Goal: Check status

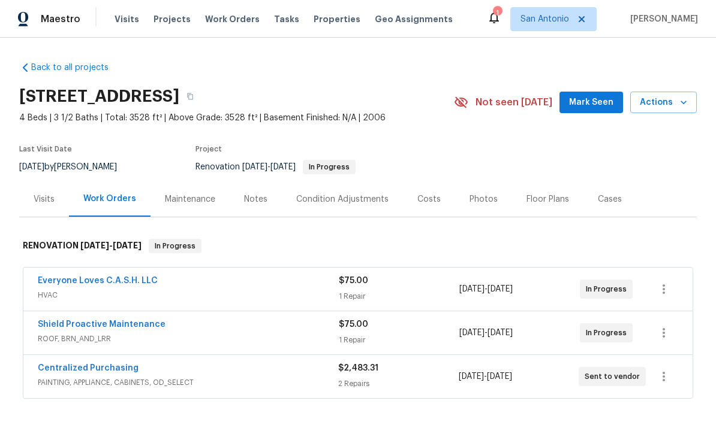
click at [105, 283] on link "Everyone Loves C.A.S.H. LLC" at bounding box center [98, 281] width 120 height 8
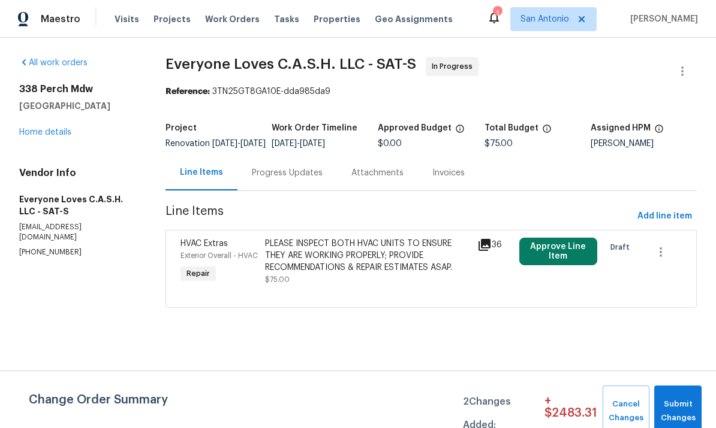
click at [286, 176] on div "Progress Updates" at bounding box center [287, 173] width 71 height 12
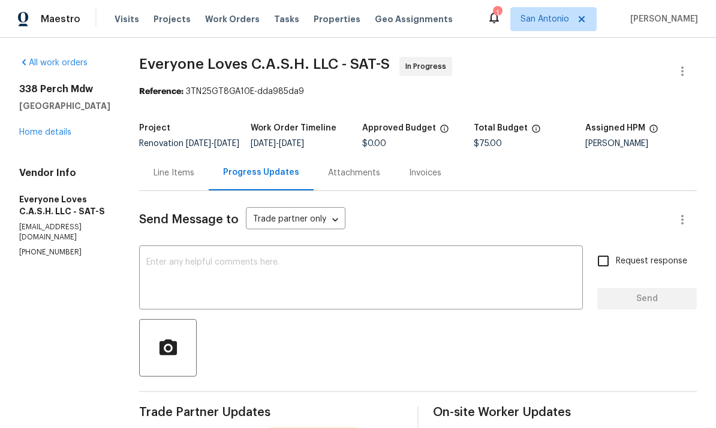
click at [43, 135] on link "Home details" at bounding box center [45, 132] width 52 height 8
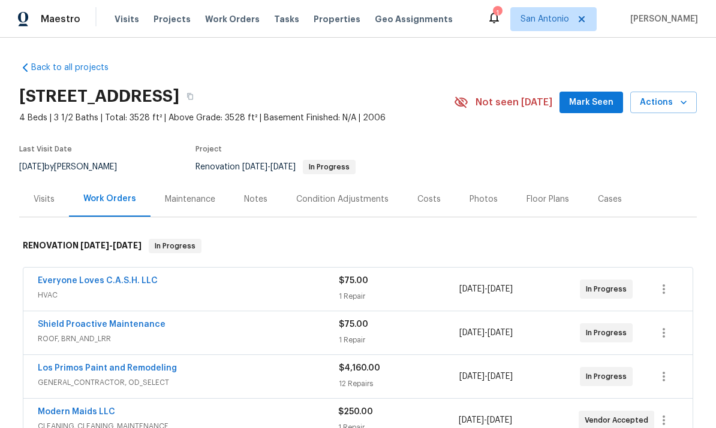
scroll to position [-1, 0]
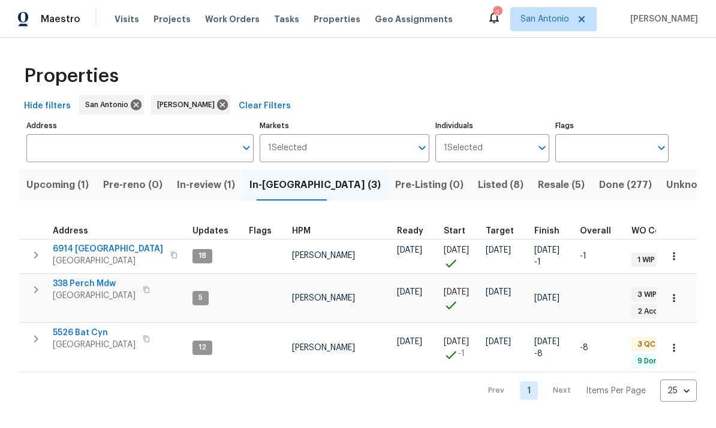
scroll to position [10, 5]
click at [478, 178] on span "Listed (8)" at bounding box center [501, 185] width 46 height 17
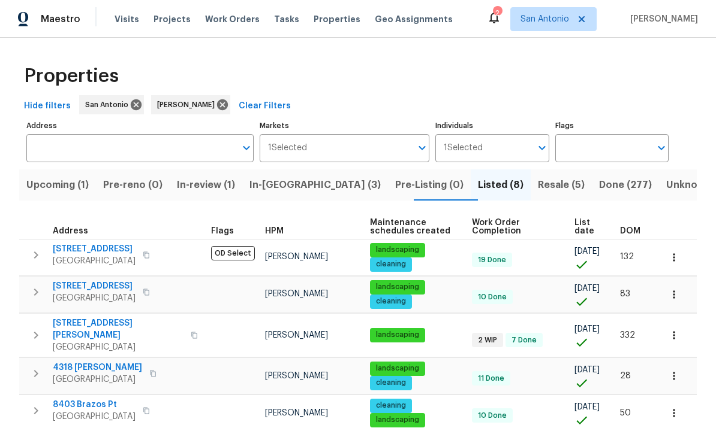
click at [538, 188] on span "Resale (5)" at bounding box center [561, 185] width 47 height 17
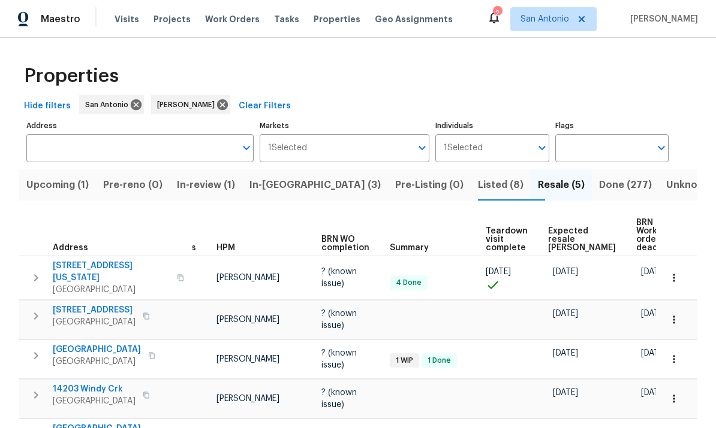
scroll to position [0, 23]
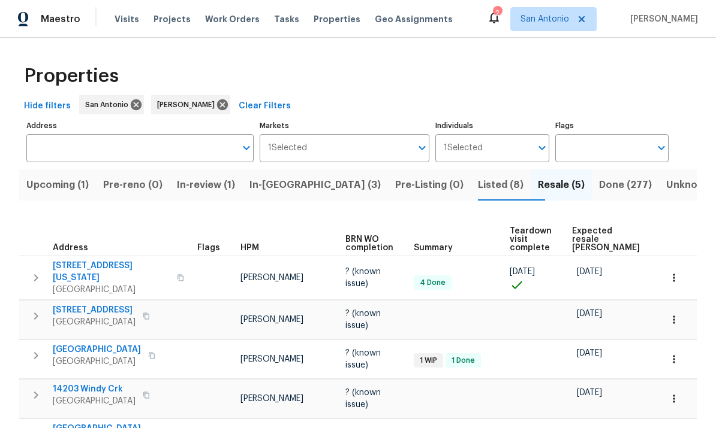
click at [669, 274] on icon "button" at bounding box center [674, 278] width 12 height 12
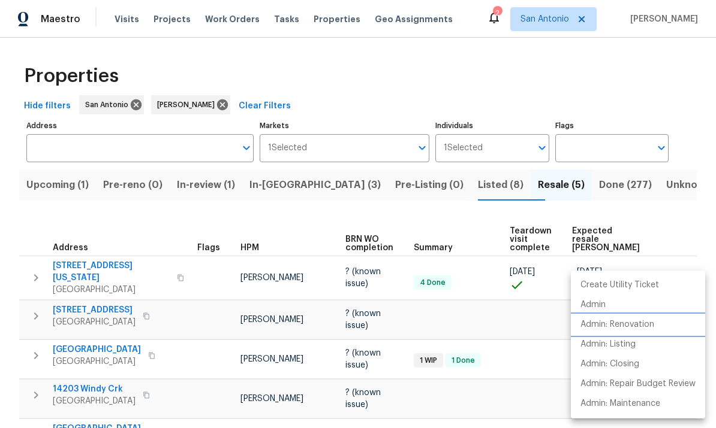
click at [637, 330] on p "Admin: Renovation" at bounding box center [617, 325] width 74 height 13
click at [288, 189] on div at bounding box center [358, 214] width 716 height 428
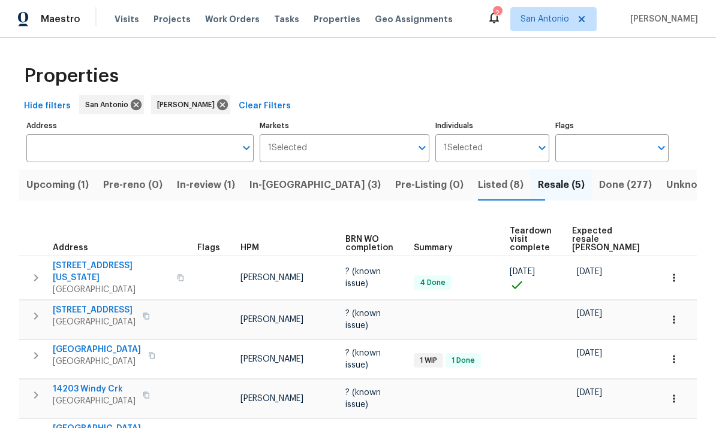
click at [285, 198] on button "In-reno (3)" at bounding box center [315, 185] width 146 height 31
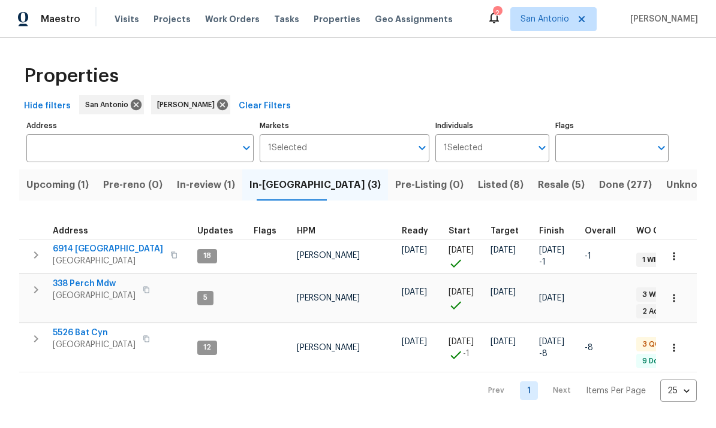
click at [85, 295] on span "San Antonio, TX 78253" at bounding box center [94, 296] width 83 height 12
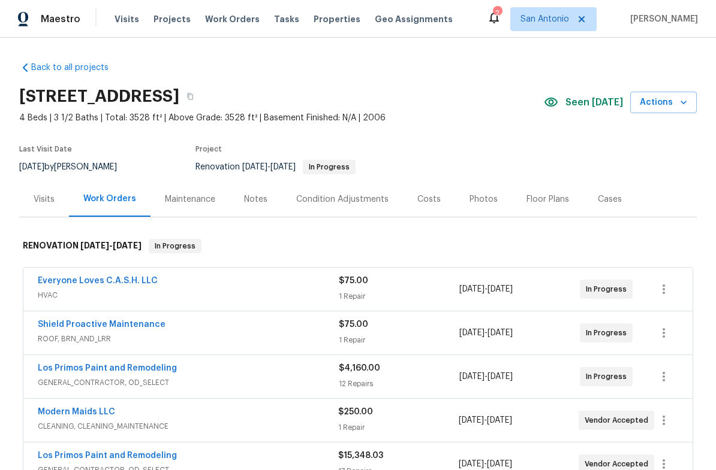
click at [248, 197] on div "Notes" at bounding box center [255, 200] width 23 height 12
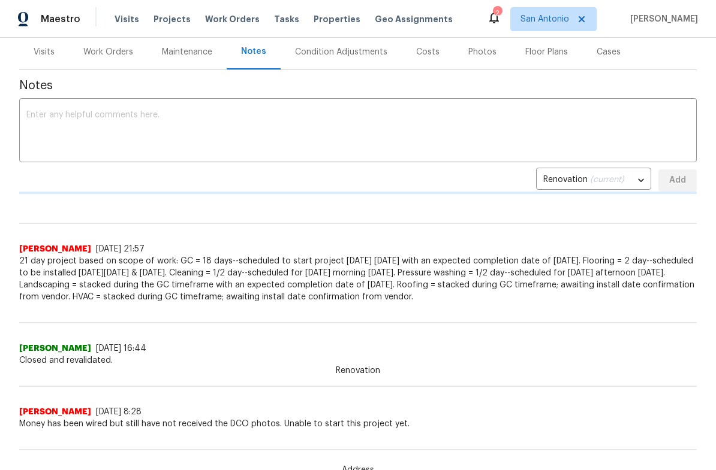
scroll to position [144, 0]
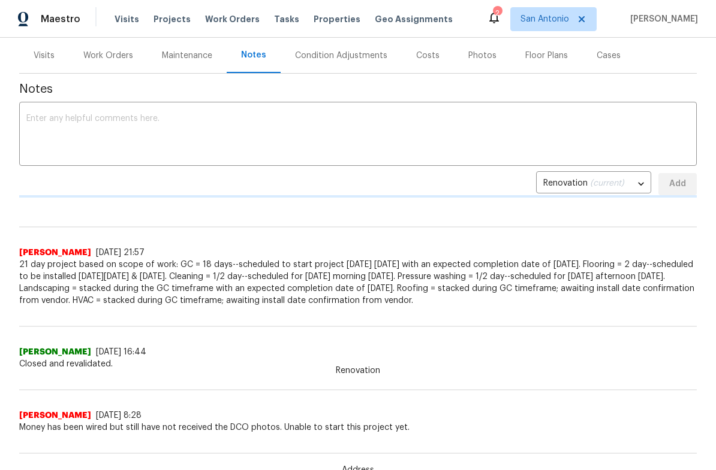
click at [322, 364] on span "Closed and revalidated." at bounding box center [357, 364] width 677 height 12
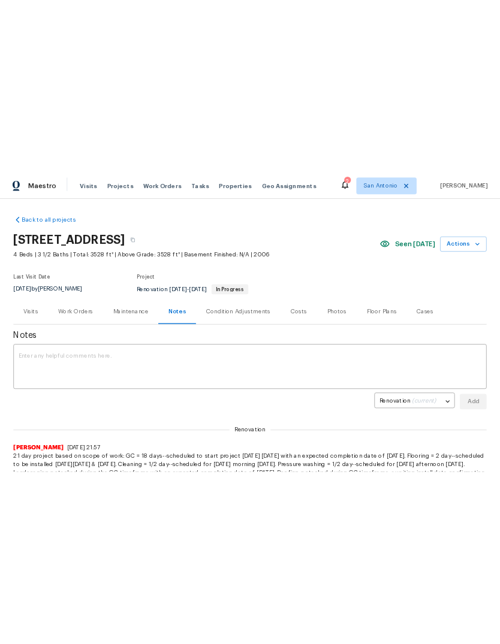
scroll to position [0, 0]
